Goal: Use online tool/utility: Utilize a website feature to perform a specific function

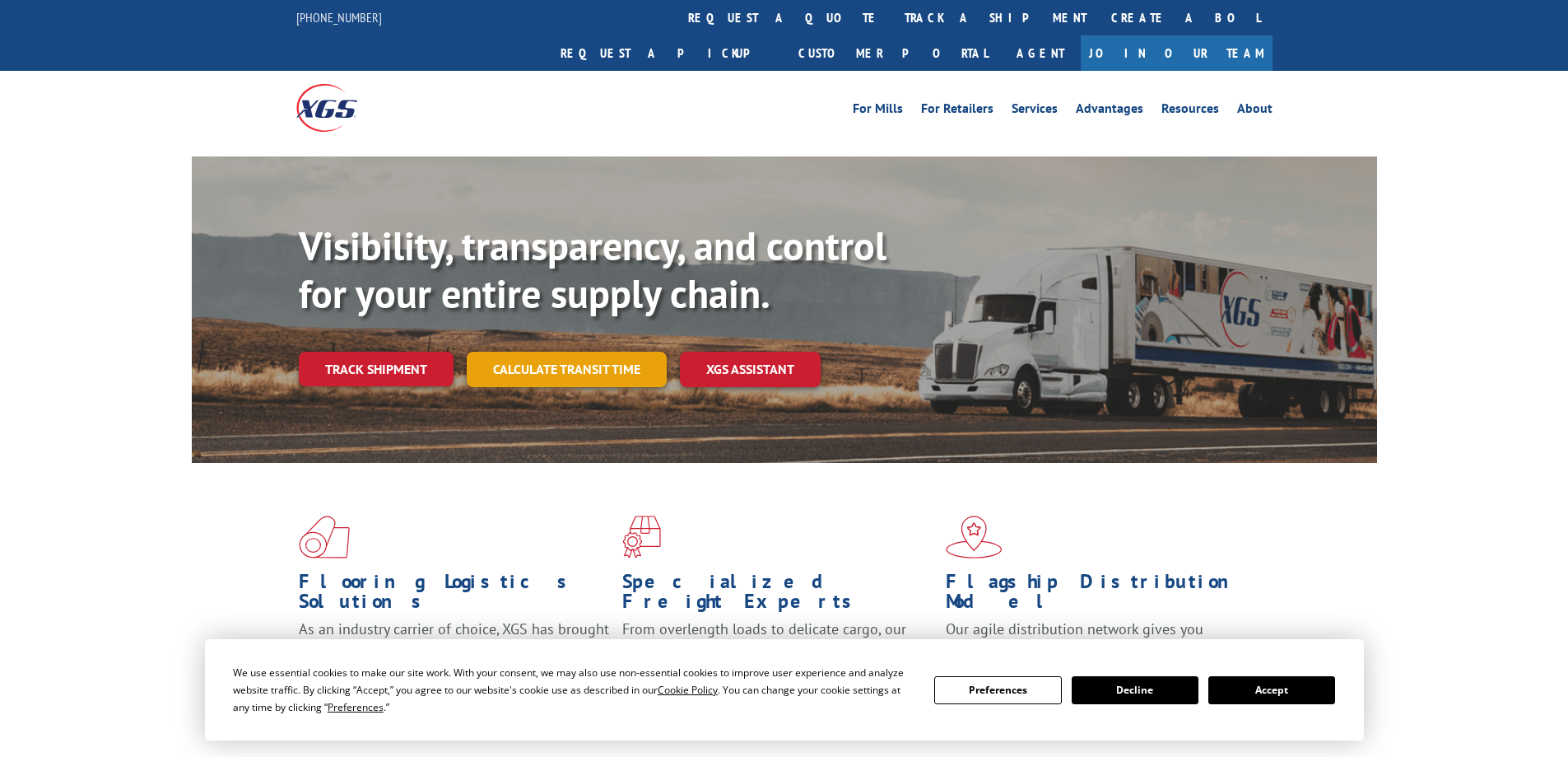
click at [604, 357] on div "Visibility, transparency, and control for your entire supply chain. Track shipm…" at bounding box center [837, 337] width 1078 height 230
click at [604, 352] on link "Calculate transit time" at bounding box center [567, 369] width 200 height 36
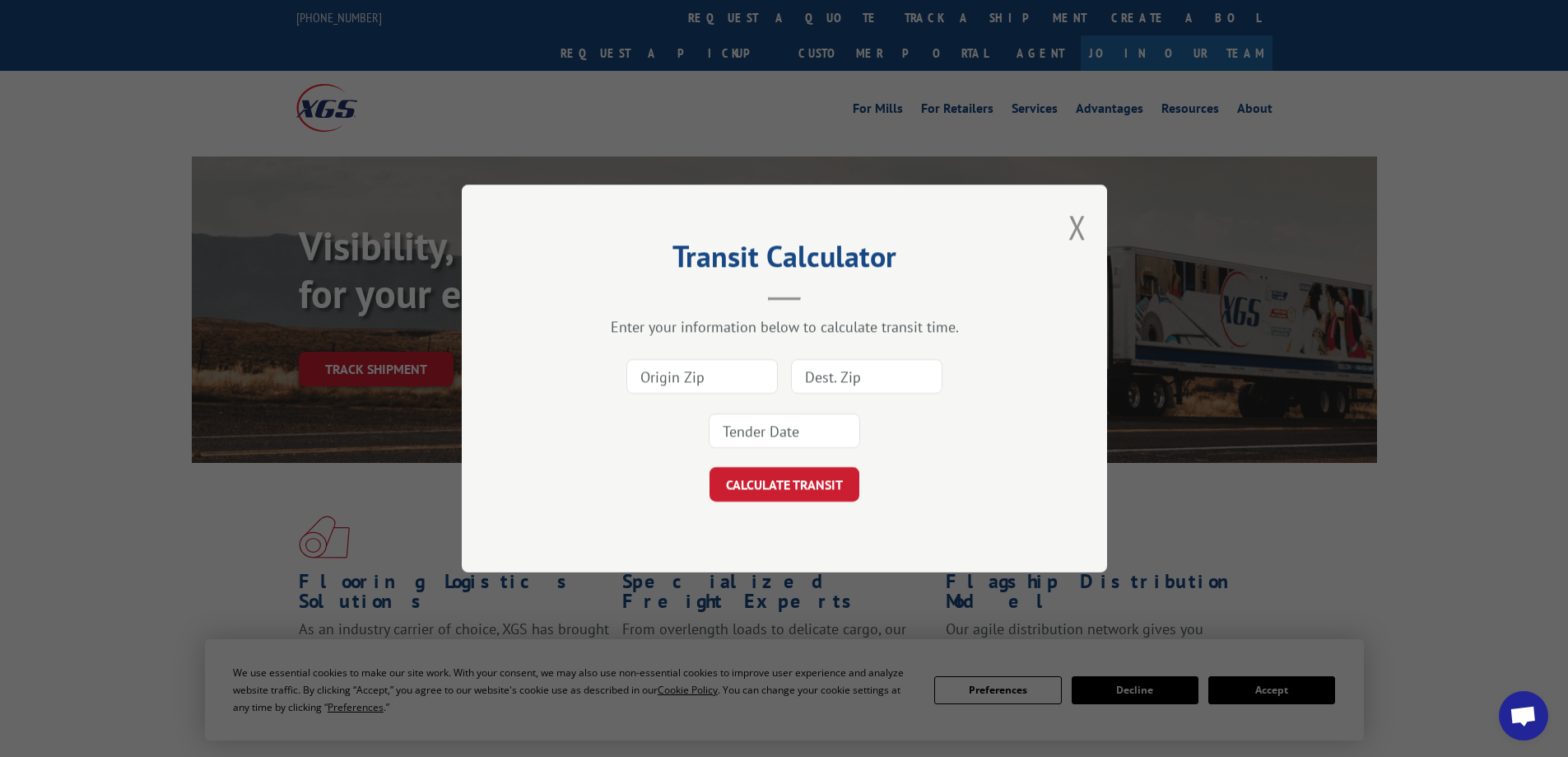
click at [684, 373] on input at bounding box center [702, 377] width 151 height 35
type input "93725"
click at [816, 385] on input at bounding box center [866, 377] width 151 height 35
type input "30755"
click at [825, 440] on input at bounding box center [784, 431] width 151 height 35
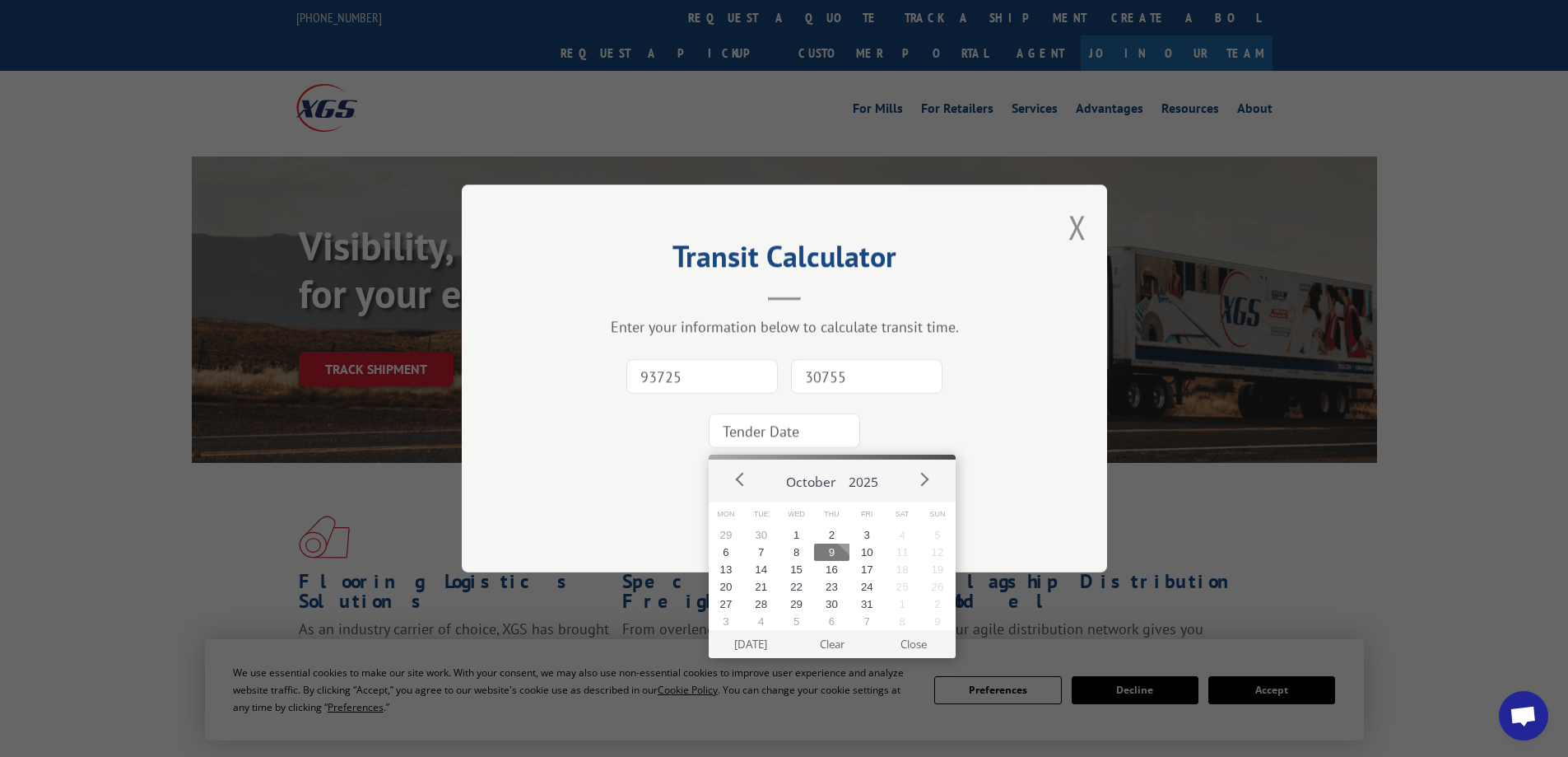
click at [827, 553] on button "9" at bounding box center [832, 552] width 36 height 17
type input "[DATE]"
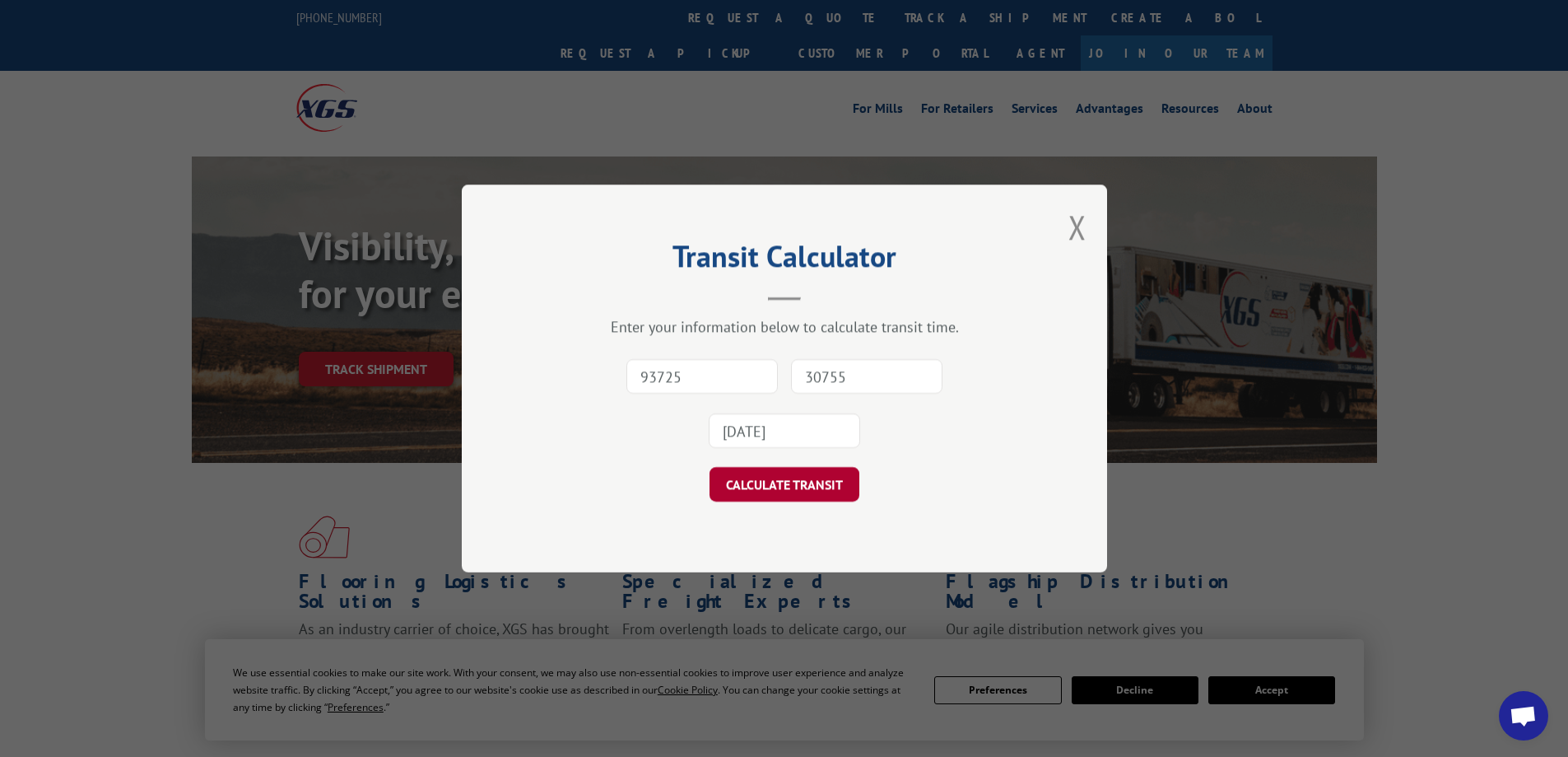
click at [804, 488] on button "CALCULATE TRANSIT" at bounding box center [785, 485] width 150 height 35
